Goal: Learn about a topic

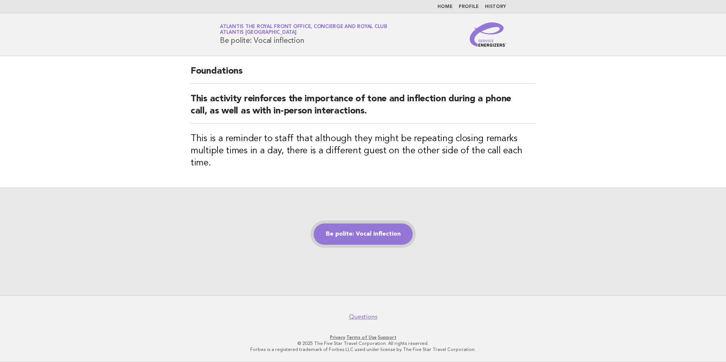
click at [388, 235] on link "Be polite: Vocal inflection" at bounding box center [363, 234] width 99 height 21
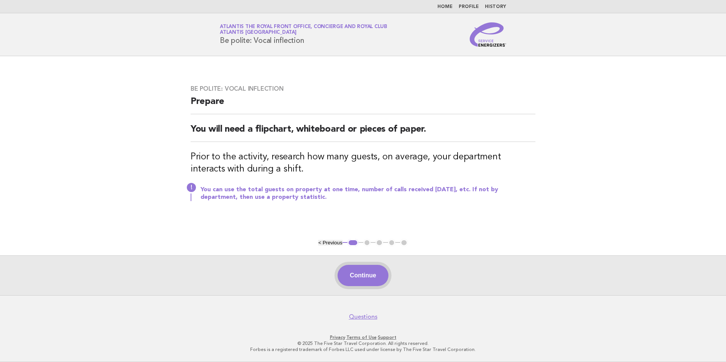
drag, startPoint x: 356, startPoint y: 279, endPoint x: 360, endPoint y: 282, distance: 5.4
click at [357, 279] on button "Continue" at bounding box center [363, 275] width 51 height 21
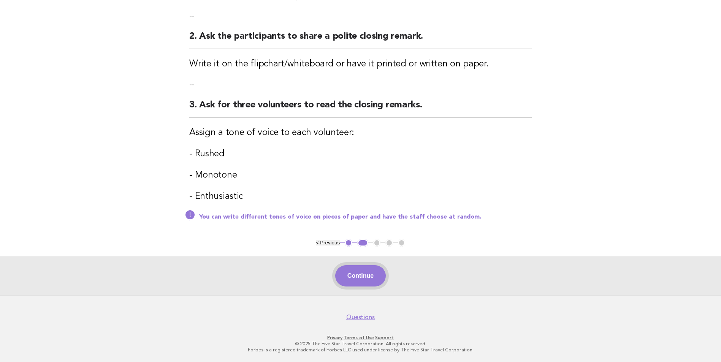
click at [348, 279] on button "Continue" at bounding box center [360, 276] width 51 height 21
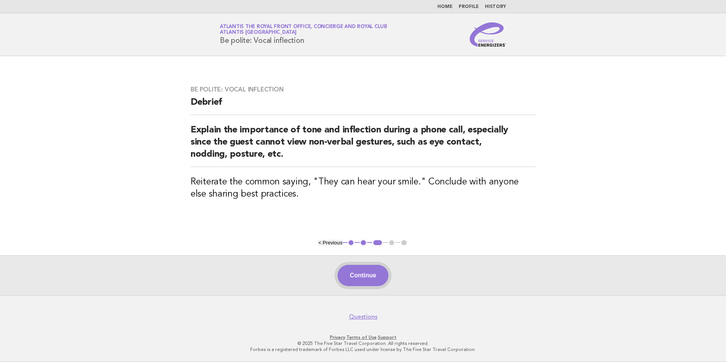
click at [356, 282] on button "Continue" at bounding box center [363, 275] width 51 height 21
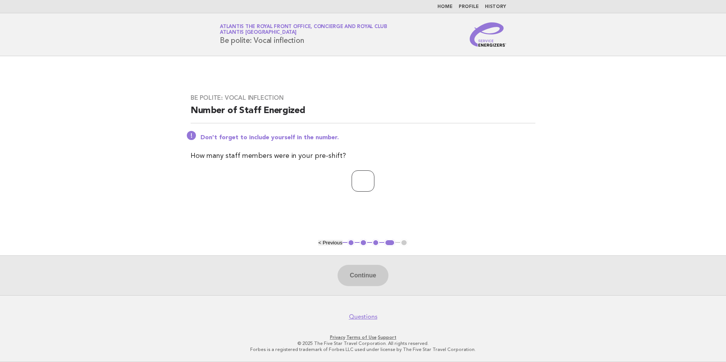
click at [352, 181] on input "number" at bounding box center [363, 181] width 23 height 21
type input "*"
click at [369, 292] on div "Continue" at bounding box center [363, 276] width 726 height 40
click at [355, 273] on button "Continue" at bounding box center [363, 275] width 51 height 21
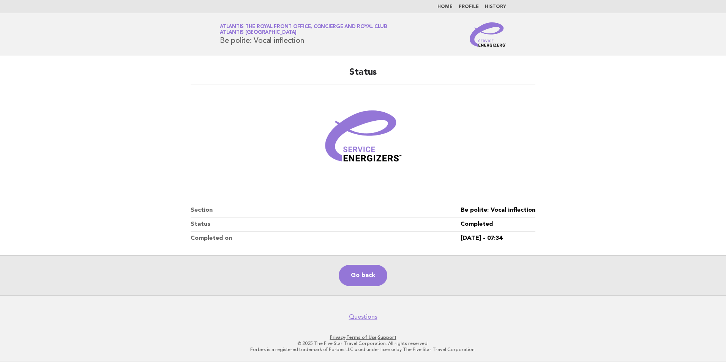
drag, startPoint x: 376, startPoint y: 285, endPoint x: 323, endPoint y: 244, distance: 67.7
click at [376, 285] on link "Go back" at bounding box center [363, 275] width 49 height 21
